Goal: Task Accomplishment & Management: Manage account settings

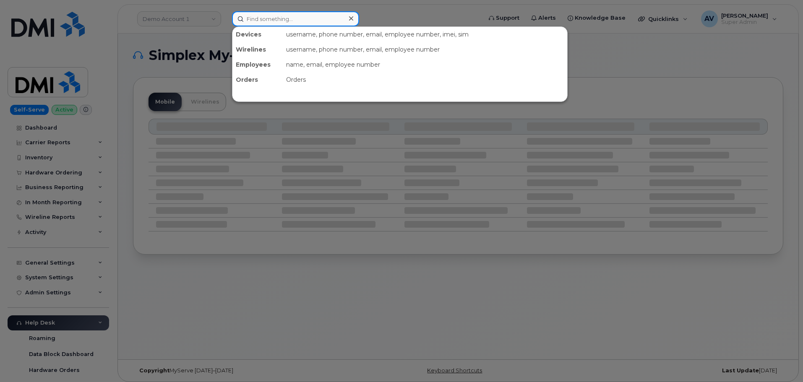
click at [280, 19] on input at bounding box center [295, 18] width 127 height 15
paste input "418-770-9701"
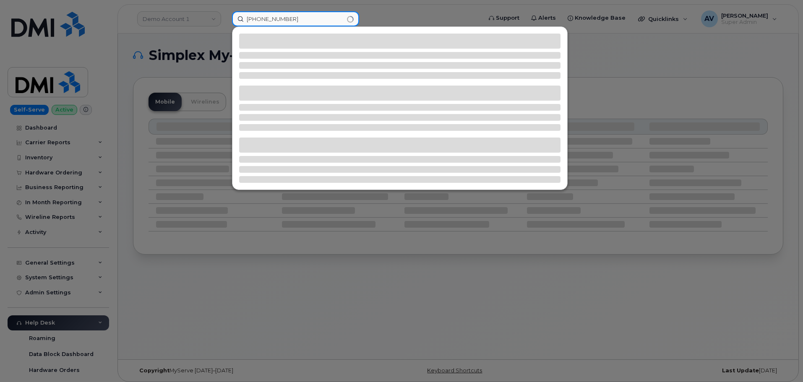
type input "418-770-9701"
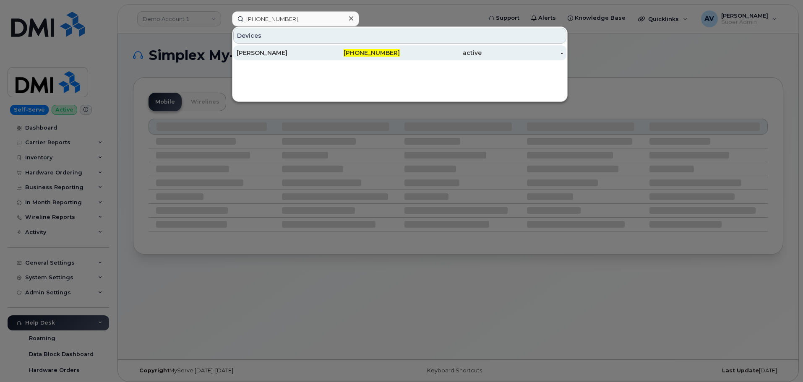
click at [289, 51] on div "ANDREW NEEPOSH" at bounding box center [278, 53] width 82 height 8
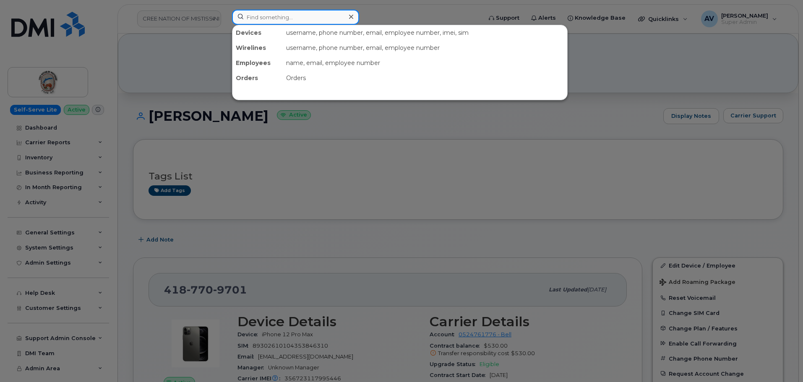
click at [317, 16] on input at bounding box center [295, 17] width 127 height 15
paste input "581-999-6136"
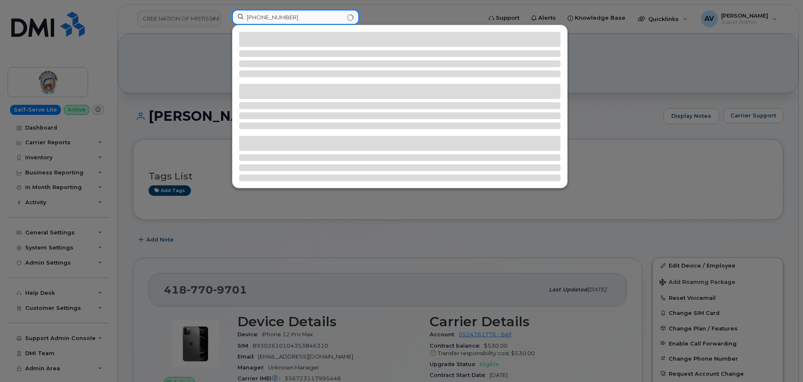
type input "581-999-6136"
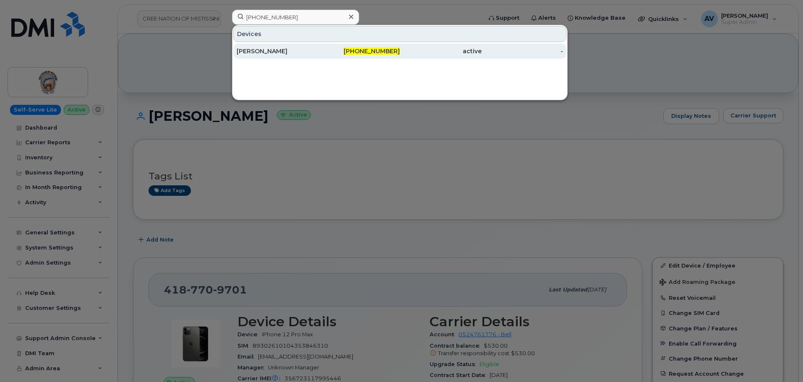
click at [321, 54] on div "581-999-6136" at bounding box center [360, 51] width 82 height 8
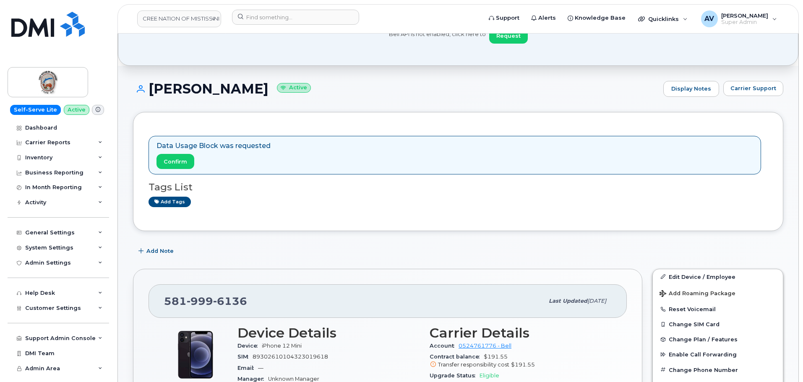
scroll to position [42, 0]
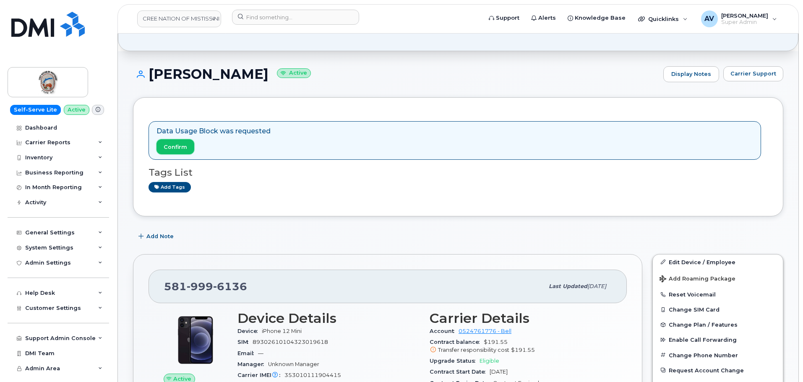
click at [182, 146] on span "Confirm" at bounding box center [176, 147] width 24 height 8
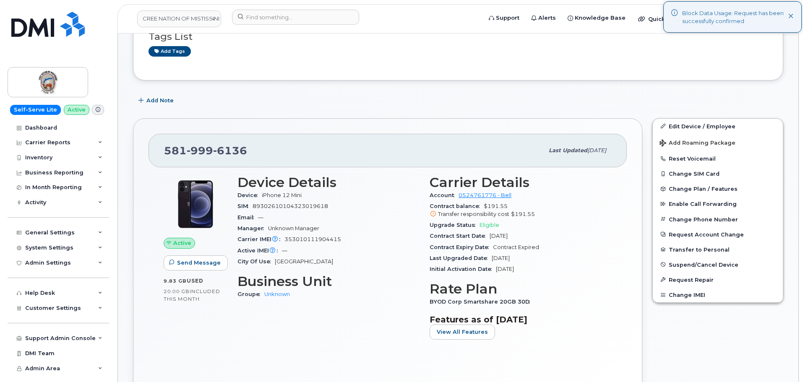
scroll to position [168, 0]
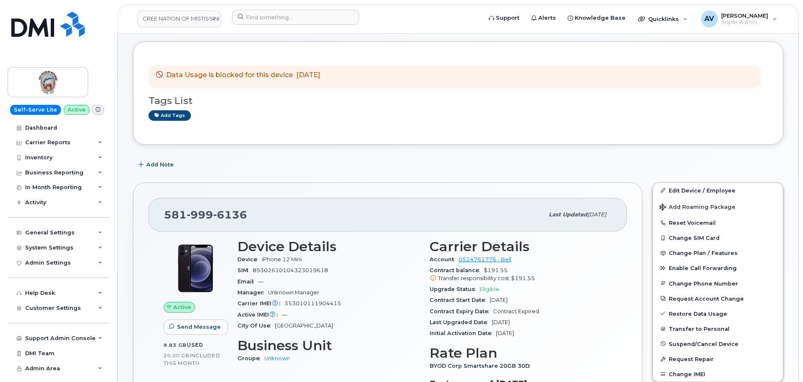
scroll to position [126, 0]
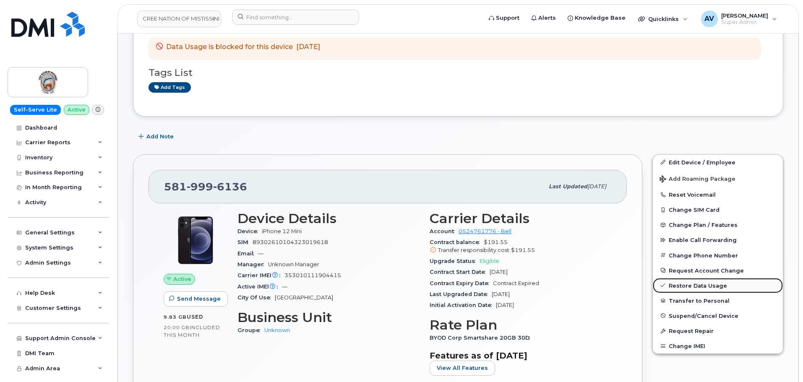
click at [683, 285] on link "Restore Data Usage" at bounding box center [718, 285] width 130 height 15
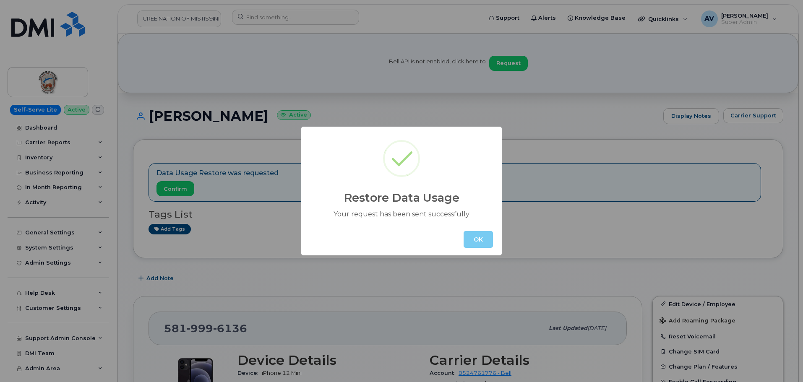
click at [482, 237] on button "OK" at bounding box center [478, 239] width 29 height 17
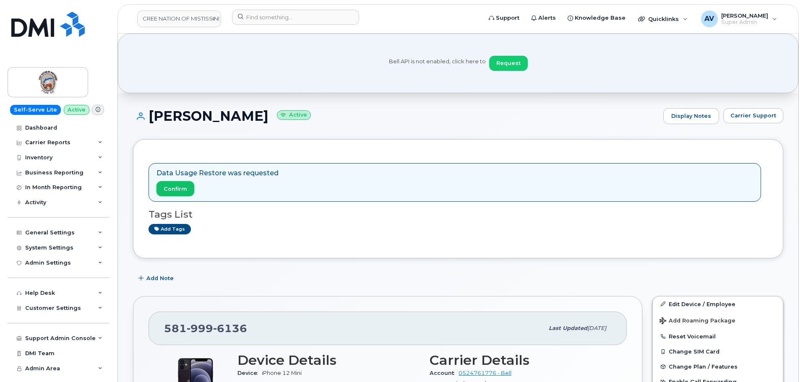
click at [177, 186] on span "Confirm" at bounding box center [176, 189] width 24 height 8
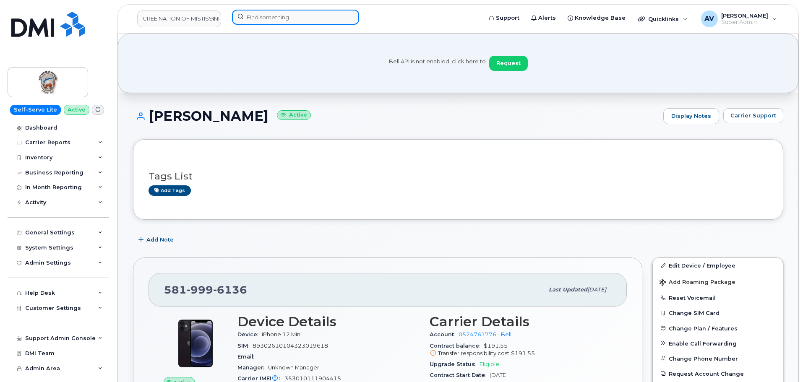
click at [276, 21] on input at bounding box center [295, 17] width 127 height 15
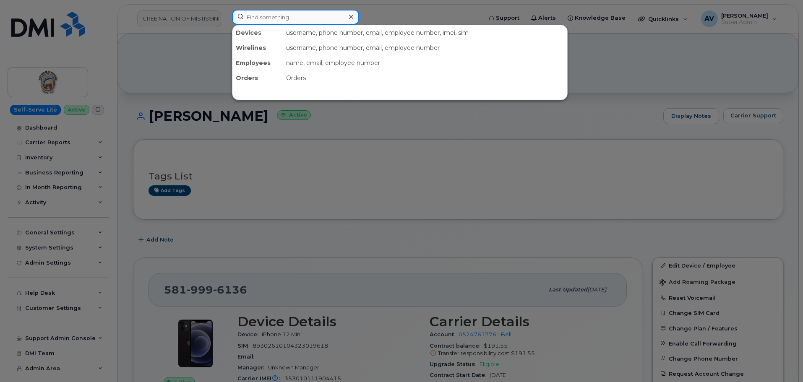
paste input "[PERSON_NAME]"
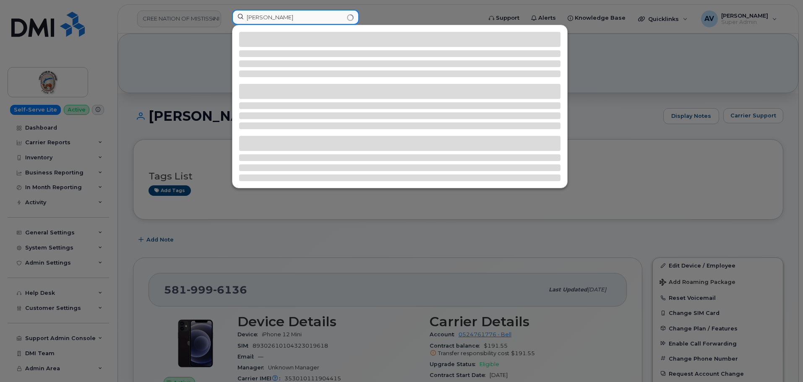
type input "[PERSON_NAME]"
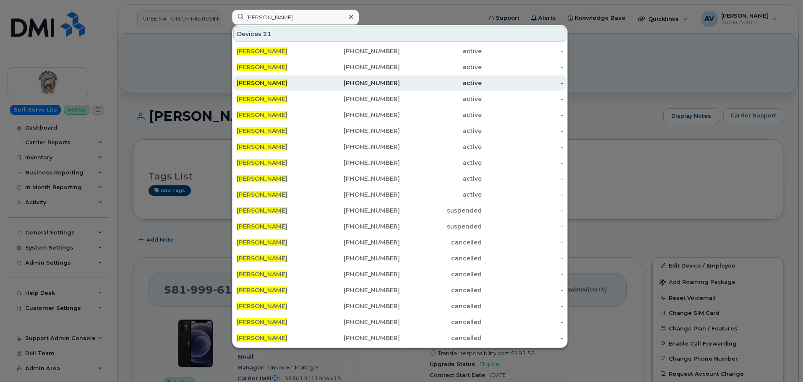
click at [306, 81] on div "[PERSON_NAME]" at bounding box center [278, 83] width 82 height 8
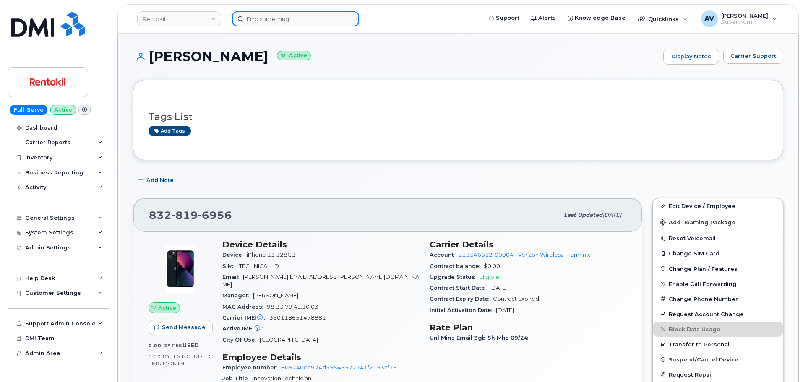
click at [306, 18] on input at bounding box center [295, 18] width 127 height 15
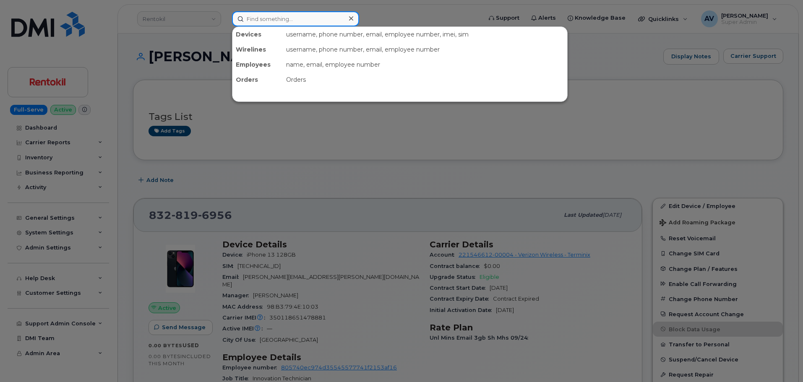
paste input "[PERSON_NAME]"
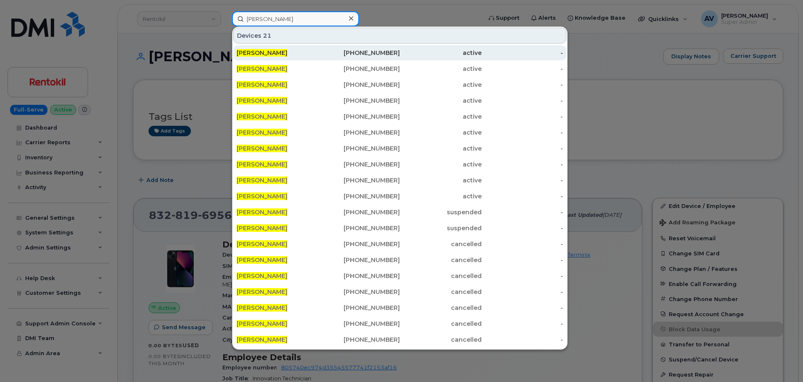
type input "[PERSON_NAME]"
click at [304, 53] on div "[PERSON_NAME]" at bounding box center [278, 53] width 82 height 8
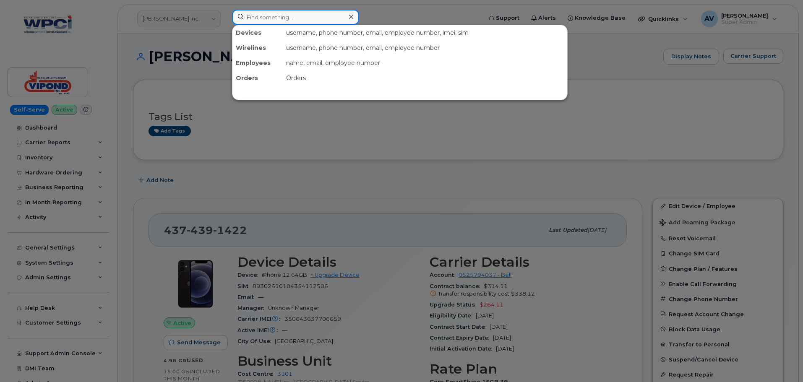
click at [305, 18] on input at bounding box center [295, 17] width 127 height 15
paste input "[PERSON_NAME]"
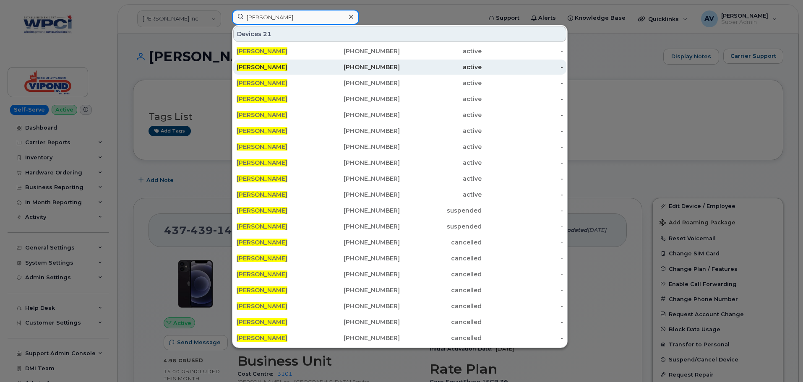
type input "[PERSON_NAME]"
click at [294, 68] on div "[PERSON_NAME]" at bounding box center [278, 67] width 82 height 8
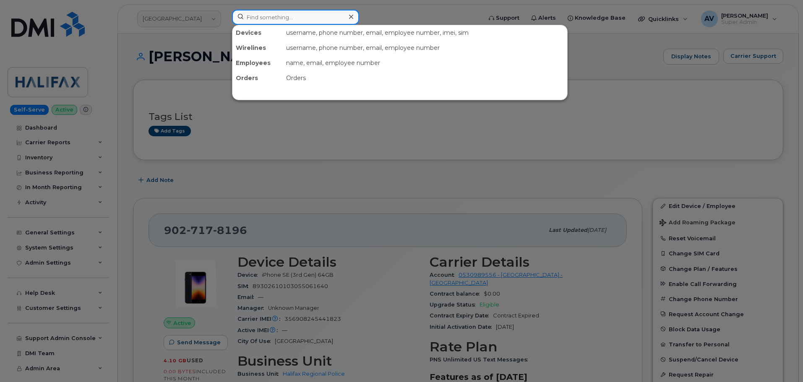
click at [295, 21] on input at bounding box center [295, 17] width 127 height 15
paste input "[PERSON_NAME]"
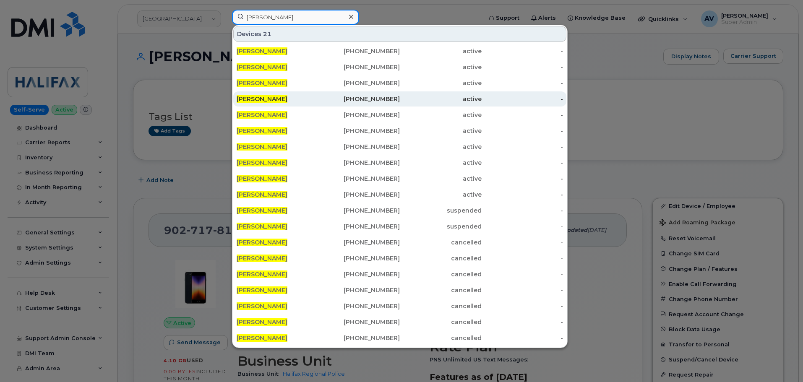
type input "[PERSON_NAME]"
click at [327, 94] on div "[PHONE_NUMBER]" at bounding box center [360, 99] width 82 height 15
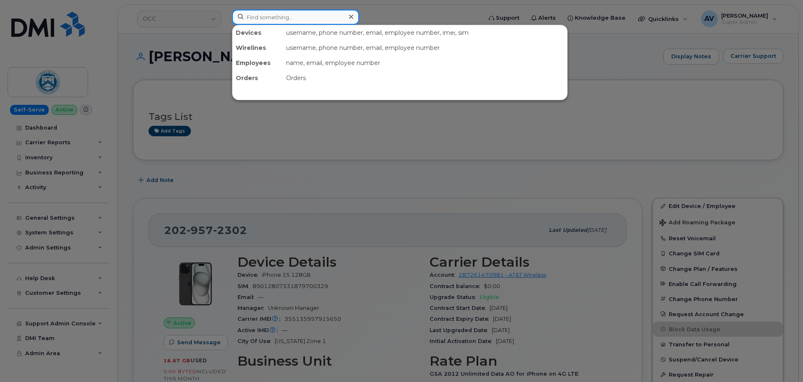
click at [316, 12] on input at bounding box center [295, 17] width 127 height 15
paste input "[PERSON_NAME]"
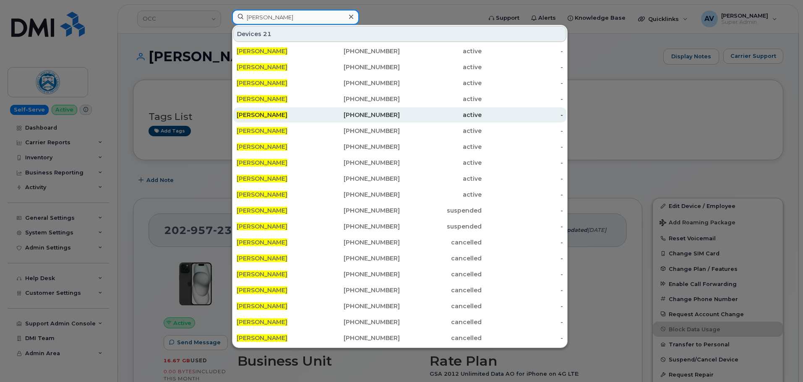
type input "[PERSON_NAME]"
click at [324, 111] on div "724-672-2867" at bounding box center [360, 115] width 82 height 8
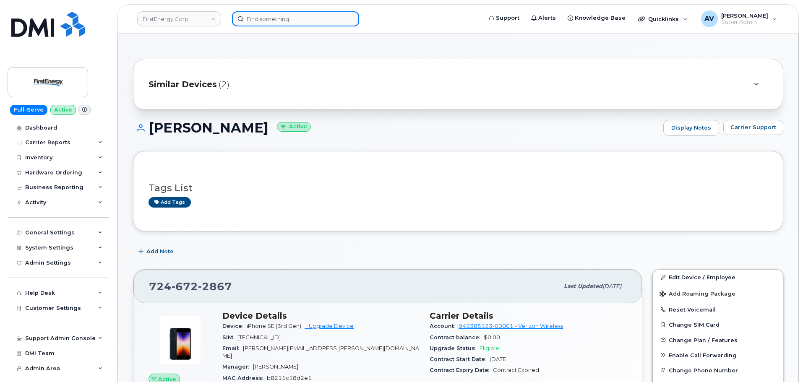
click at [317, 22] on input at bounding box center [295, 18] width 127 height 15
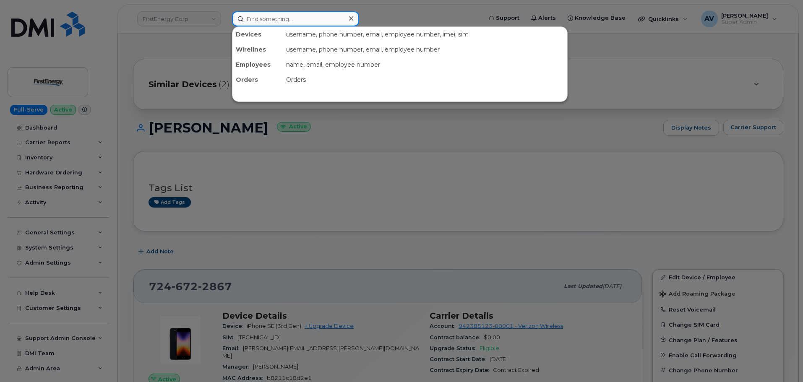
paste input "[PERSON_NAME]"
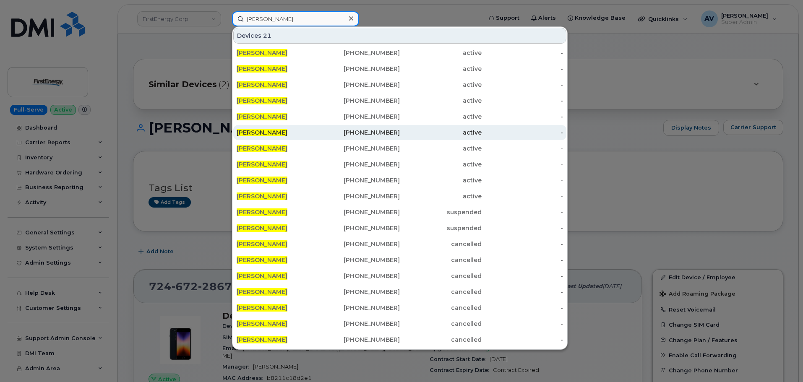
type input "[PERSON_NAME]"
click at [323, 129] on div "[PHONE_NUMBER]" at bounding box center [360, 132] width 82 height 8
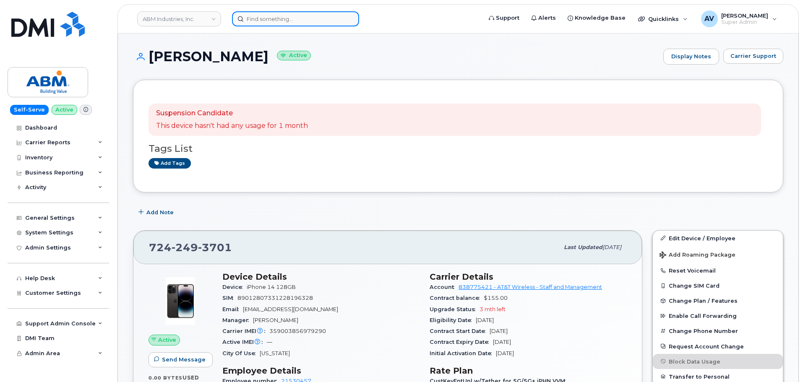
click at [312, 17] on input at bounding box center [295, 18] width 127 height 15
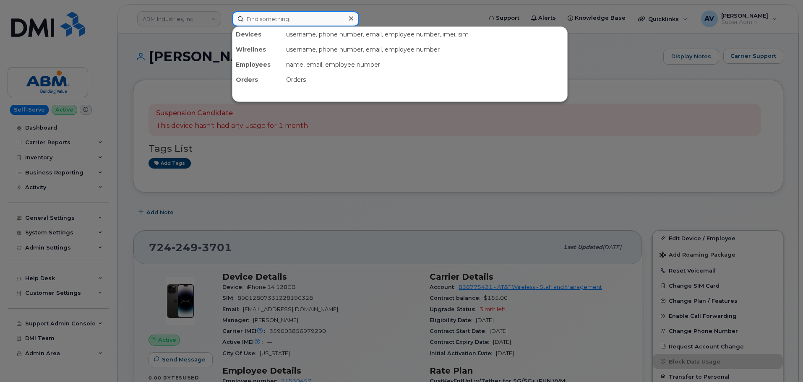
paste input "MICHAEL.ANDERSON@1884LINECO.COM"
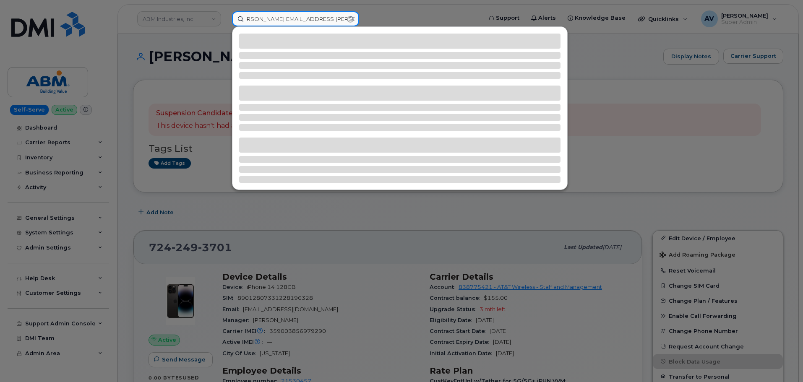
type input "MICHAEL.ANDERSON@1884LINECO.COM"
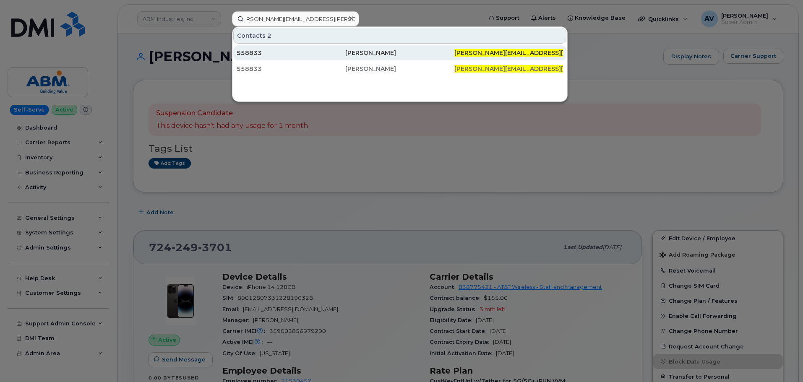
scroll to position [0, 0]
click at [294, 50] on div "558833" at bounding box center [291, 53] width 109 height 8
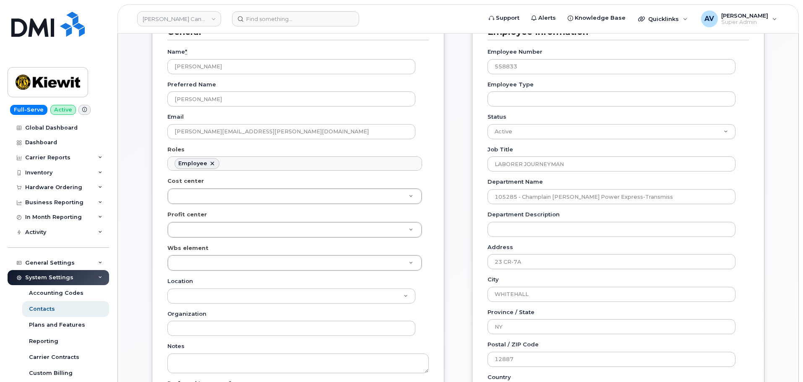
scroll to position [126, 0]
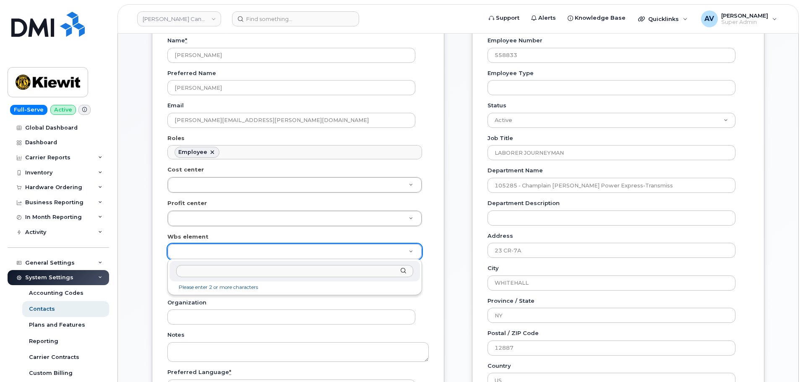
drag, startPoint x: 231, startPoint y: 275, endPoint x: 237, endPoint y: 268, distance: 9.0
click at [233, 272] on input "text" at bounding box center [294, 271] width 237 height 12
paste input "106004.2262"
type input "106004.2262"
type input "29579956"
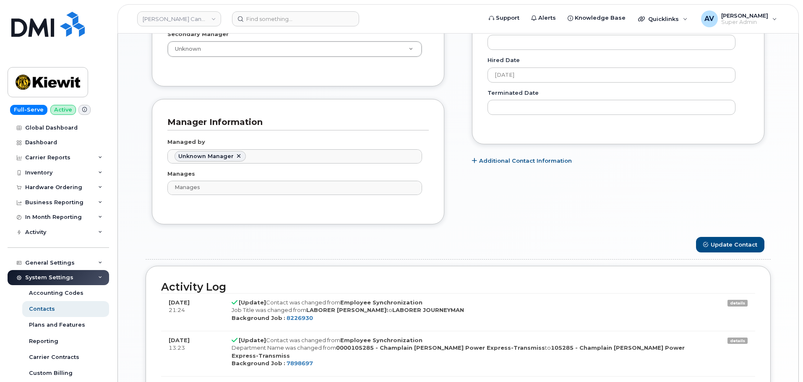
scroll to position [504, 0]
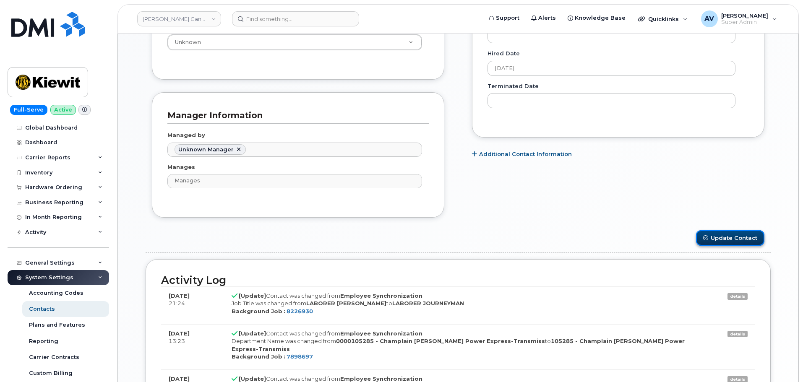
click at [723, 237] on button "Update Contact" at bounding box center [730, 238] width 68 height 16
